Goal: Find specific page/section: Find specific page/section

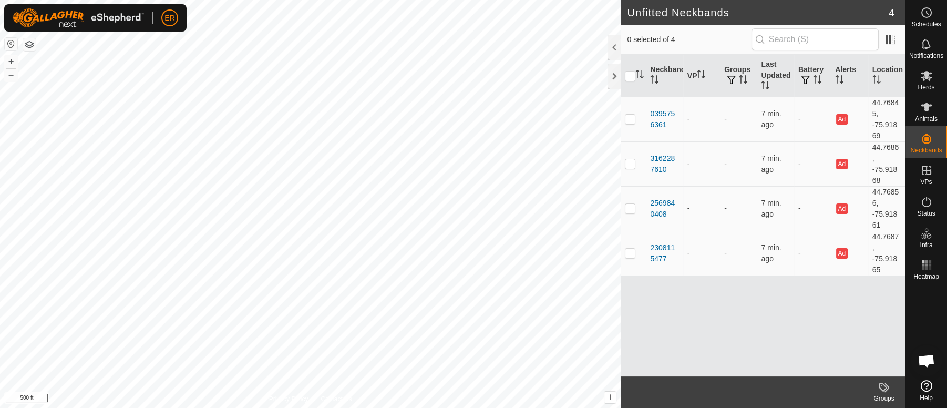
scroll to position [9191, 0]
click at [9, 58] on button "+" at bounding box center [11, 61] width 13 height 13
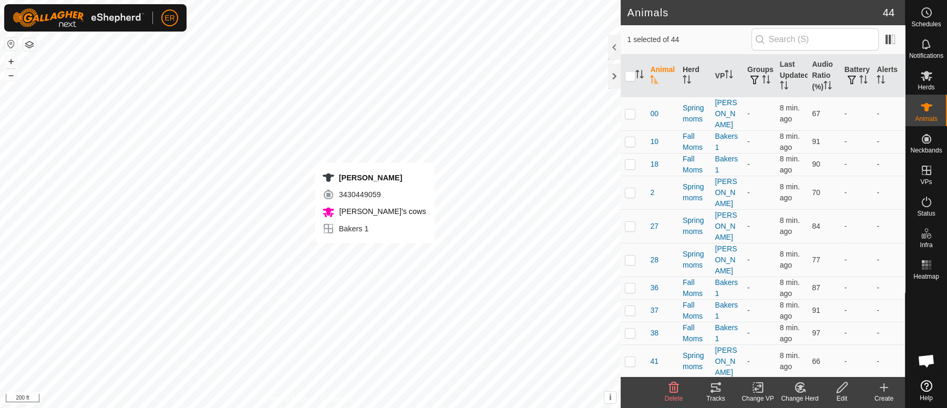
checkbox input "false"
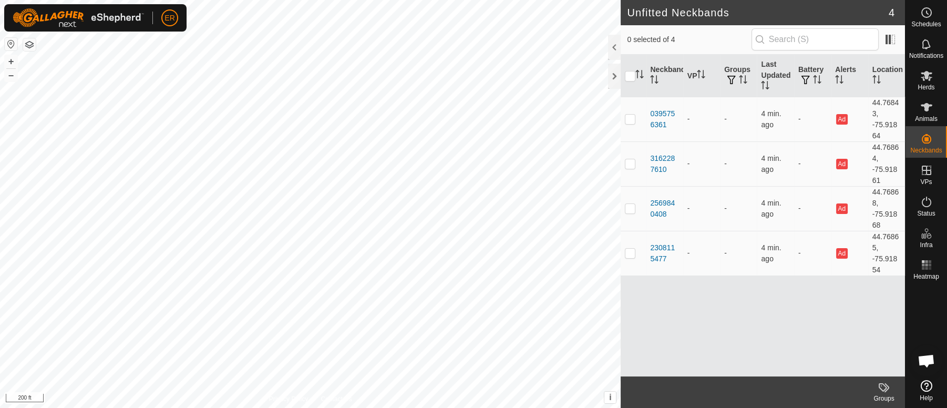
scroll to position [9191, 0]
